Goal: Transaction & Acquisition: Purchase product/service

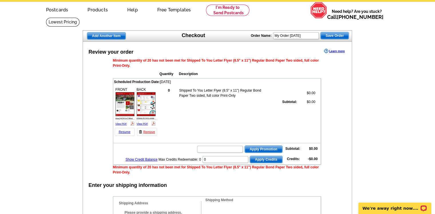
scroll to position [11, 0]
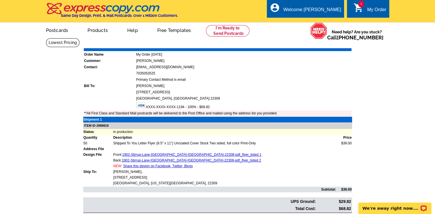
click at [394, 120] on main "Order Number: 1473060 Download Invoice | Print Invoice Order Name My Order [DAT…" at bounding box center [217, 138] width 435 height 200
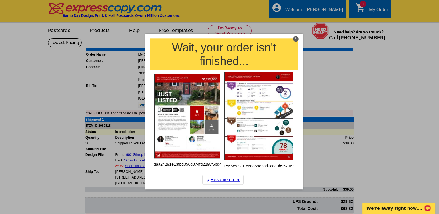
click at [293, 41] on h1 "Wait, your order isn't finished..." at bounding box center [224, 54] width 148 height 32
click at [295, 38] on div "X" at bounding box center [296, 39] width 6 height 6
